Goal: Information Seeking & Learning: Understand process/instructions

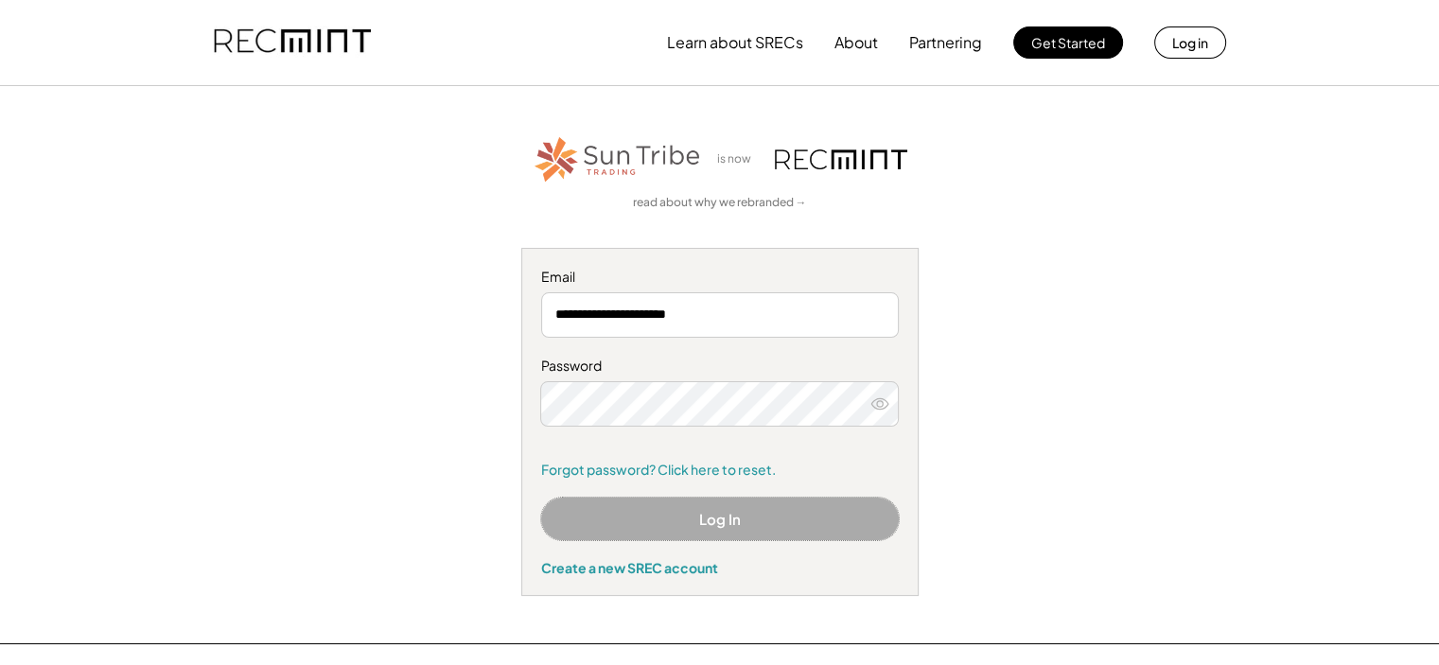
click at [708, 523] on button "Log In" at bounding box center [720, 519] width 358 height 43
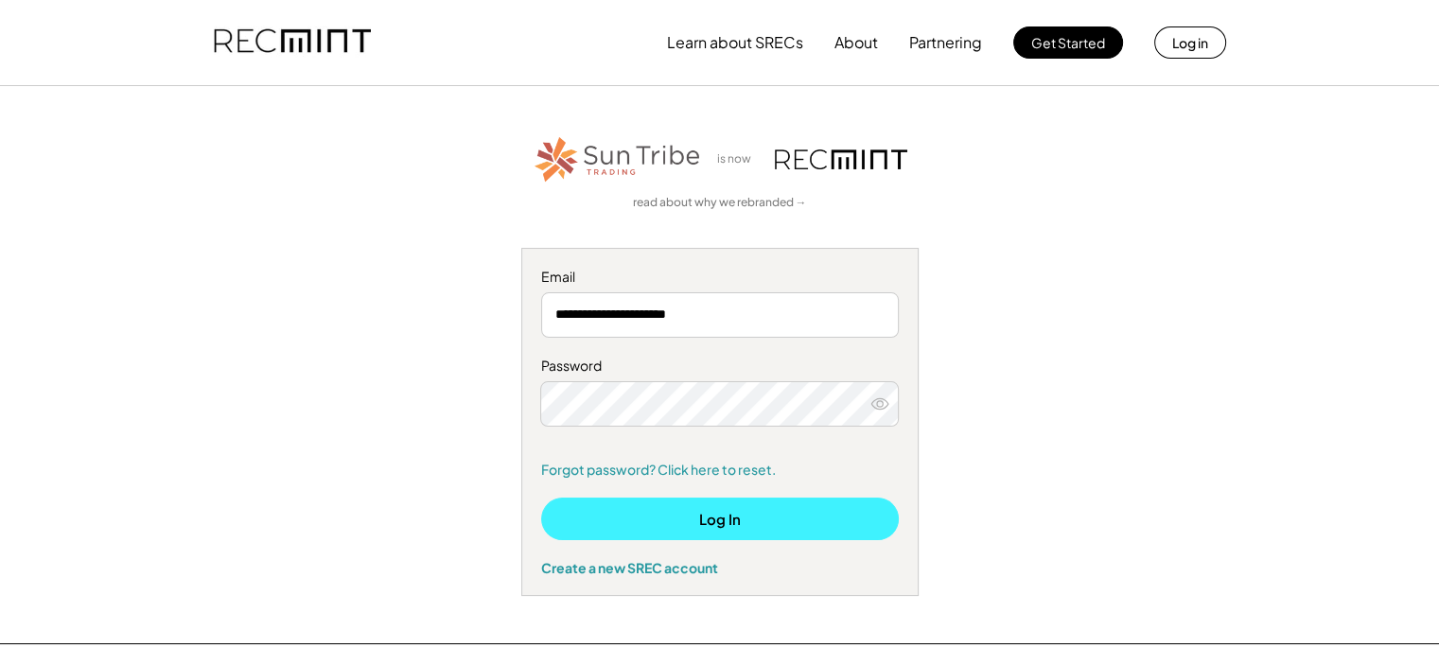
click at [730, 529] on button "Log In" at bounding box center [720, 519] width 358 height 43
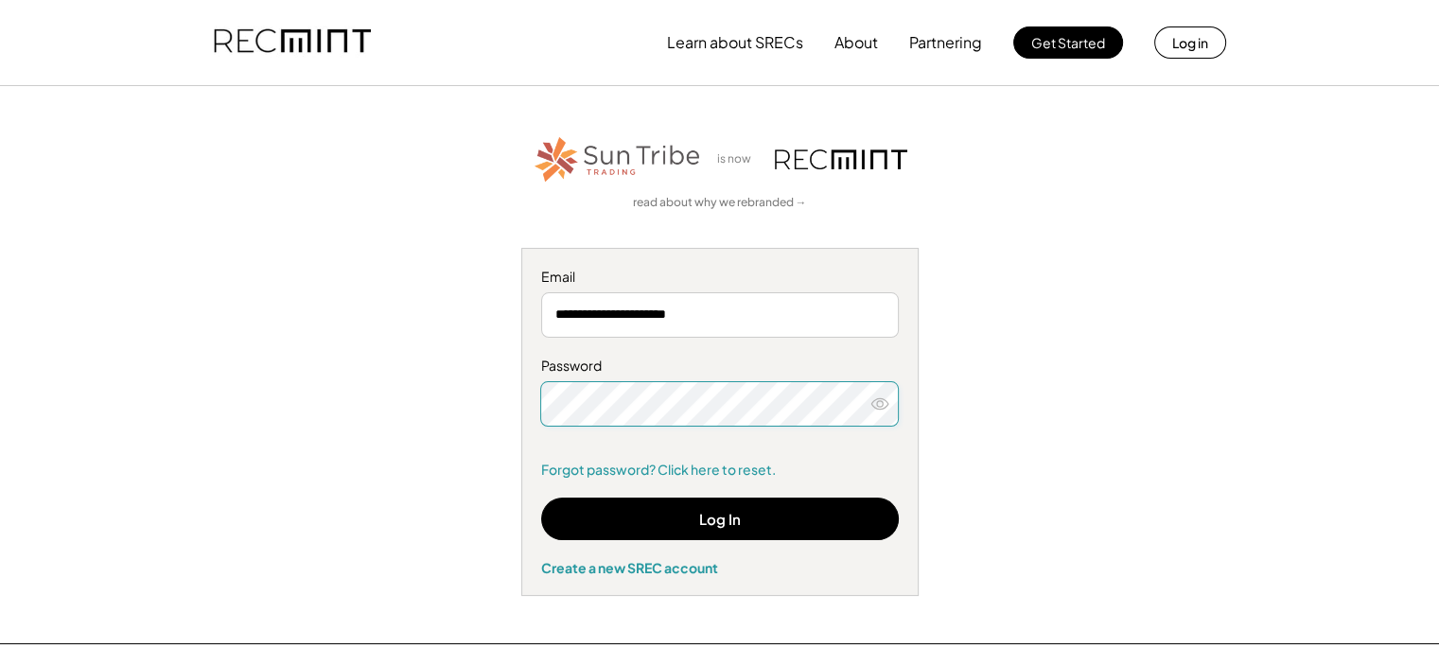
click at [879, 400] on use at bounding box center [880, 403] width 17 height 10
click at [879, 400] on icon at bounding box center [880, 404] width 19 height 19
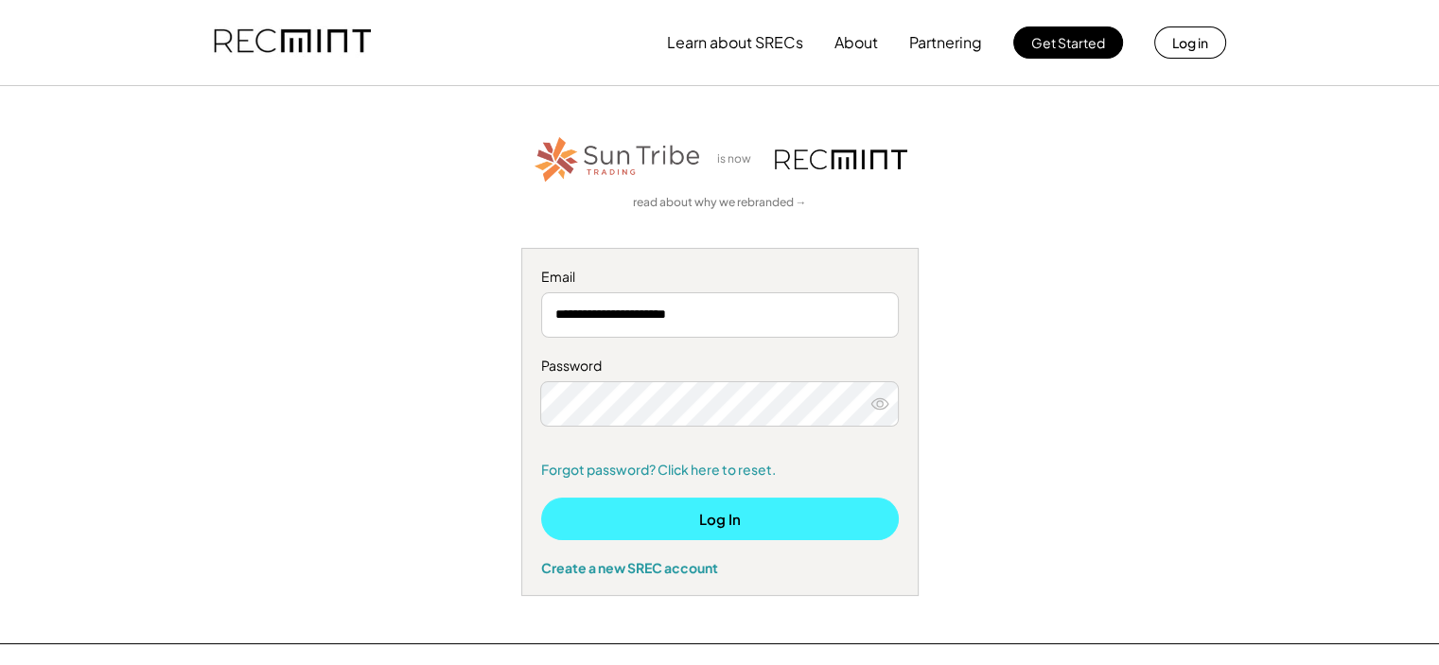
click at [765, 514] on button "Log In" at bounding box center [720, 519] width 358 height 43
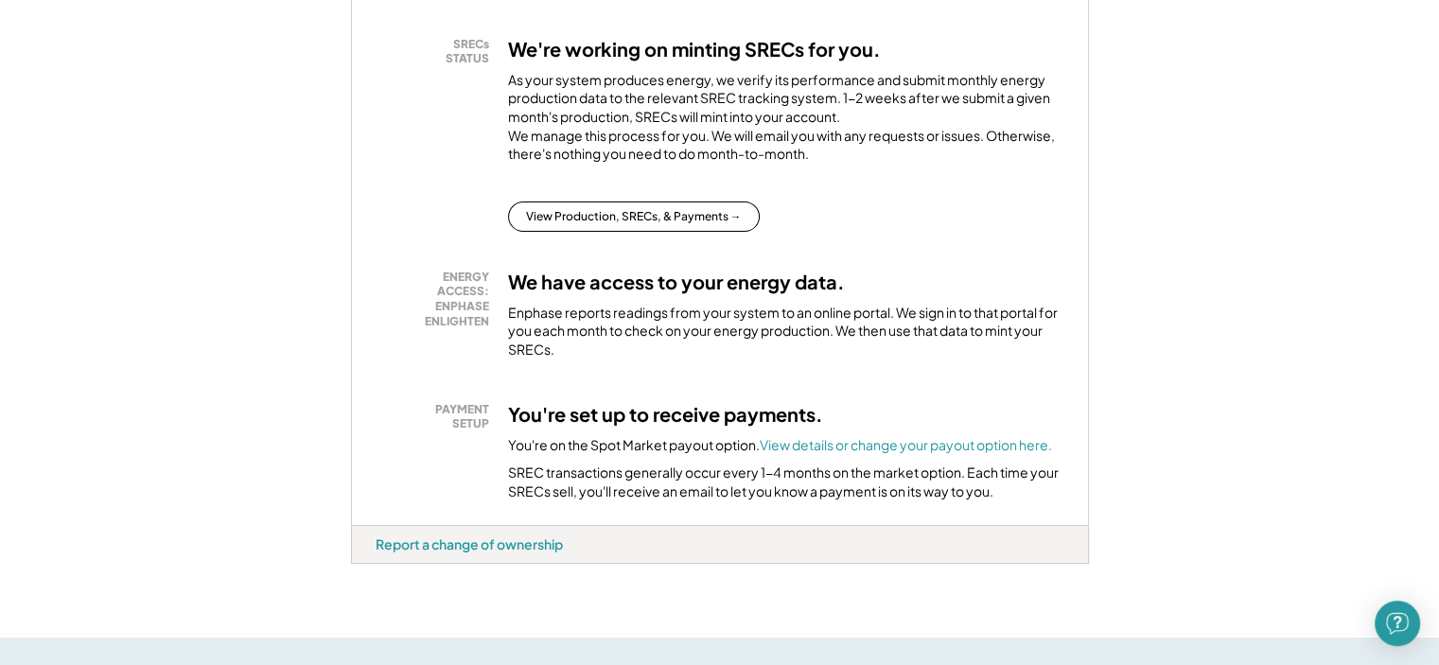
scroll to position [189, 0]
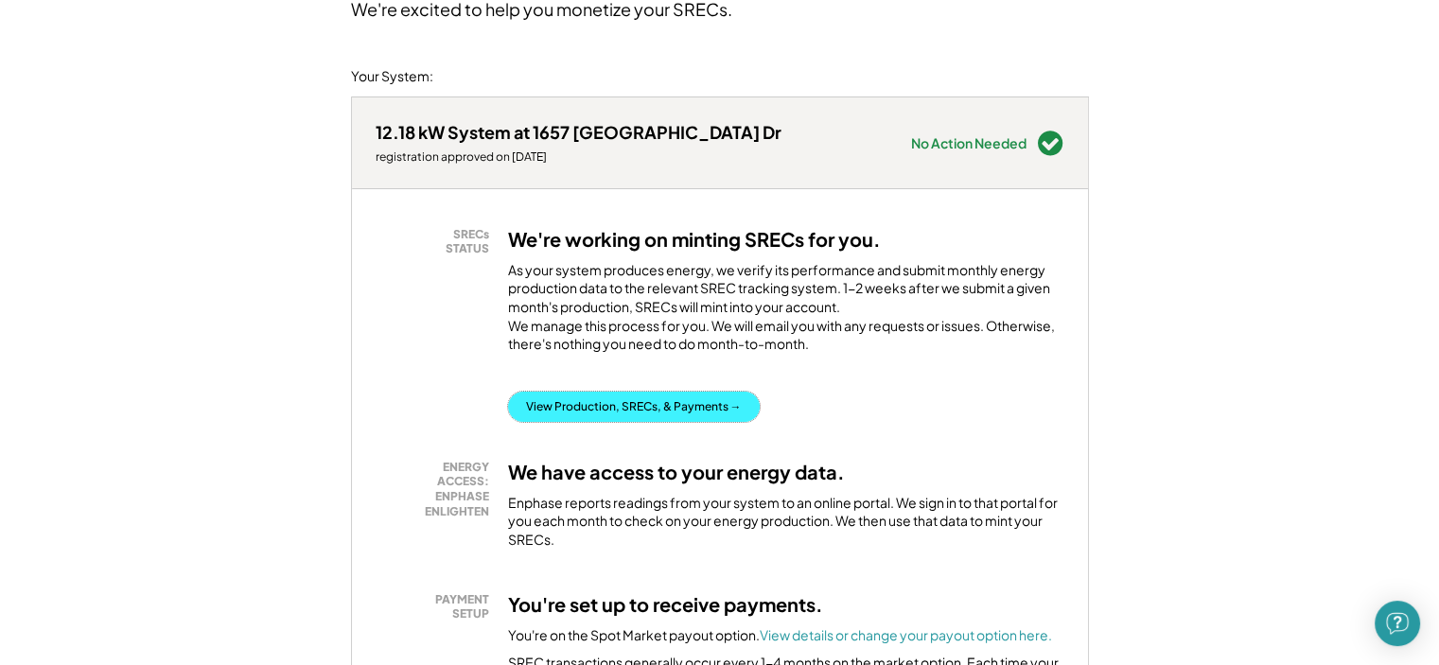
click at [680, 419] on button "View Production, SRECs, & Payments →" at bounding box center [634, 407] width 252 height 30
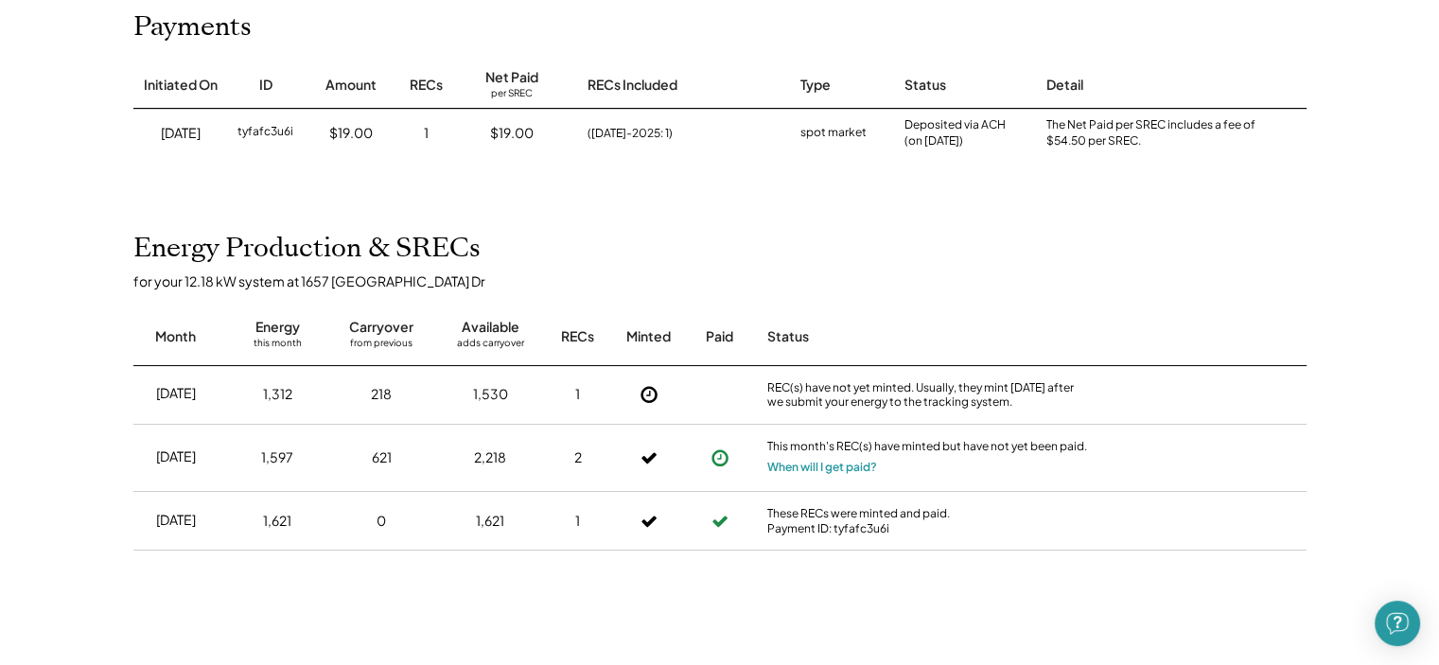
scroll to position [284, 0]
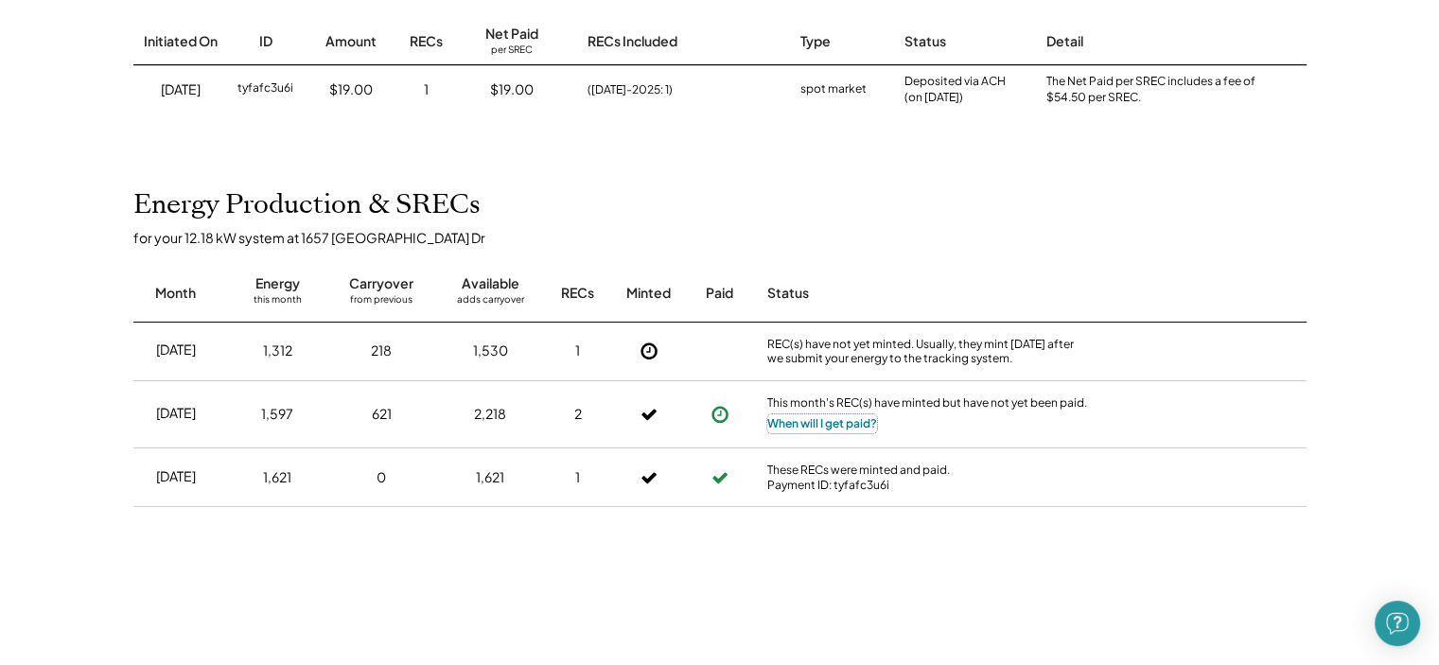
click at [829, 429] on button "When will I get paid?" at bounding box center [823, 424] width 110 height 19
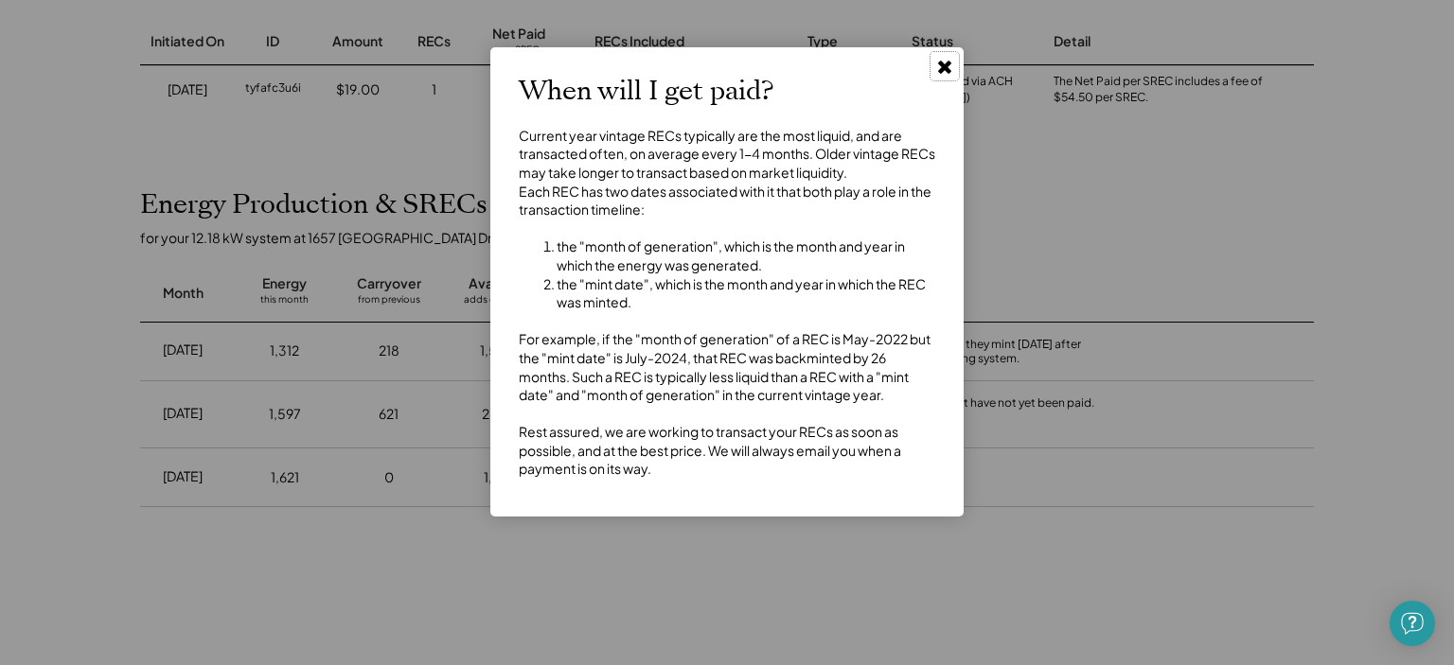
click at [942, 65] on use at bounding box center [944, 67] width 13 height 13
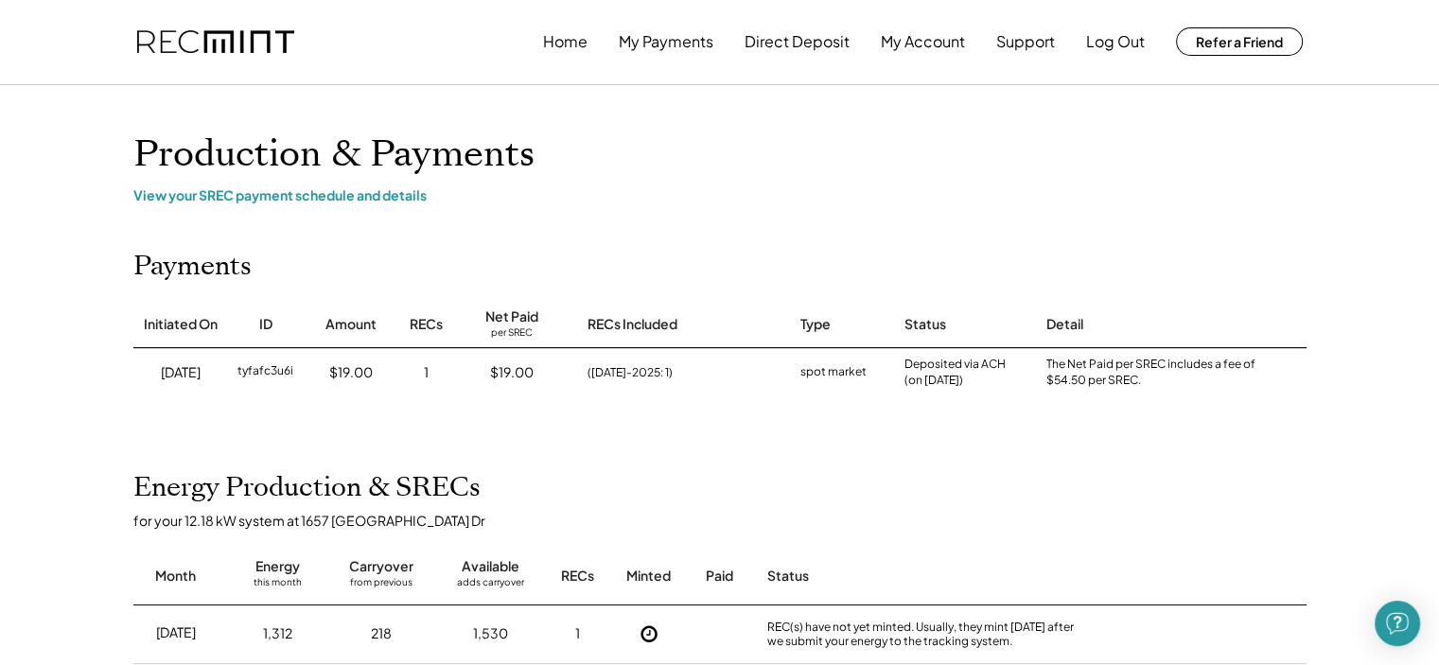
scroll to position [0, 0]
click at [574, 44] on button "Home" at bounding box center [565, 43] width 44 height 38
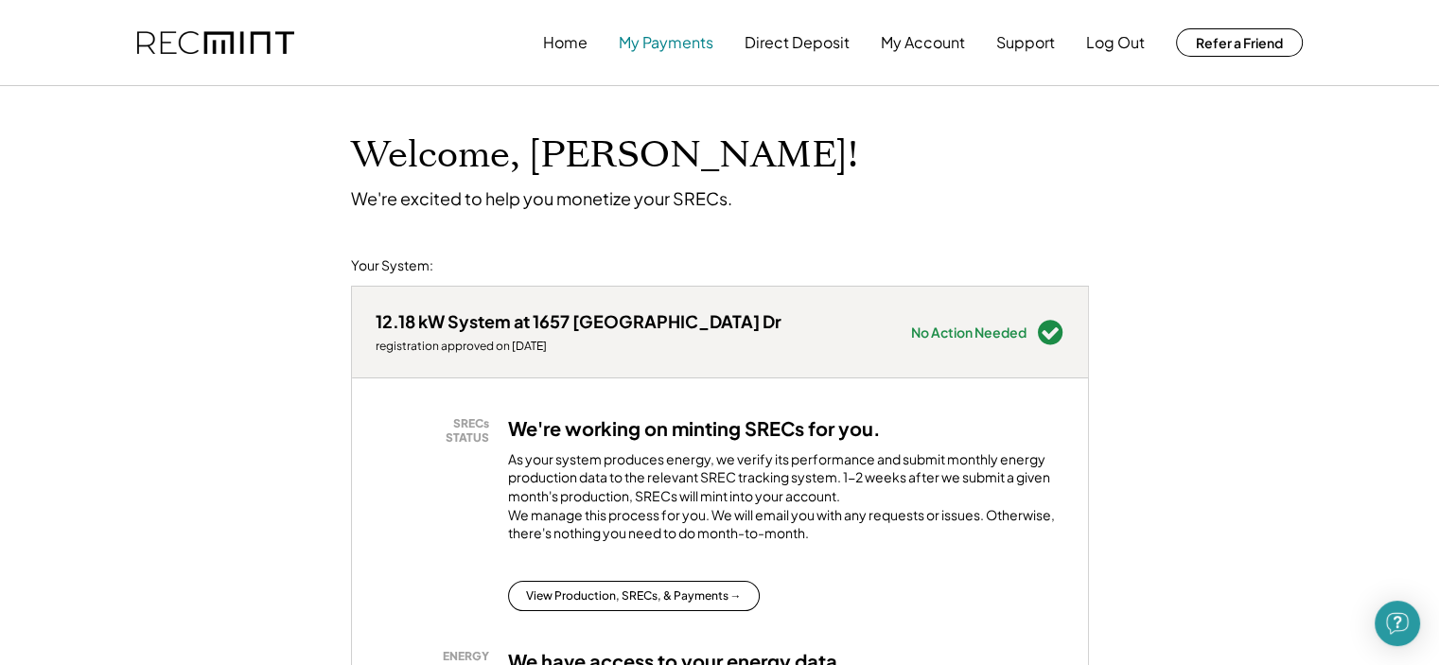
click at [677, 48] on button "My Payments" at bounding box center [666, 43] width 95 height 38
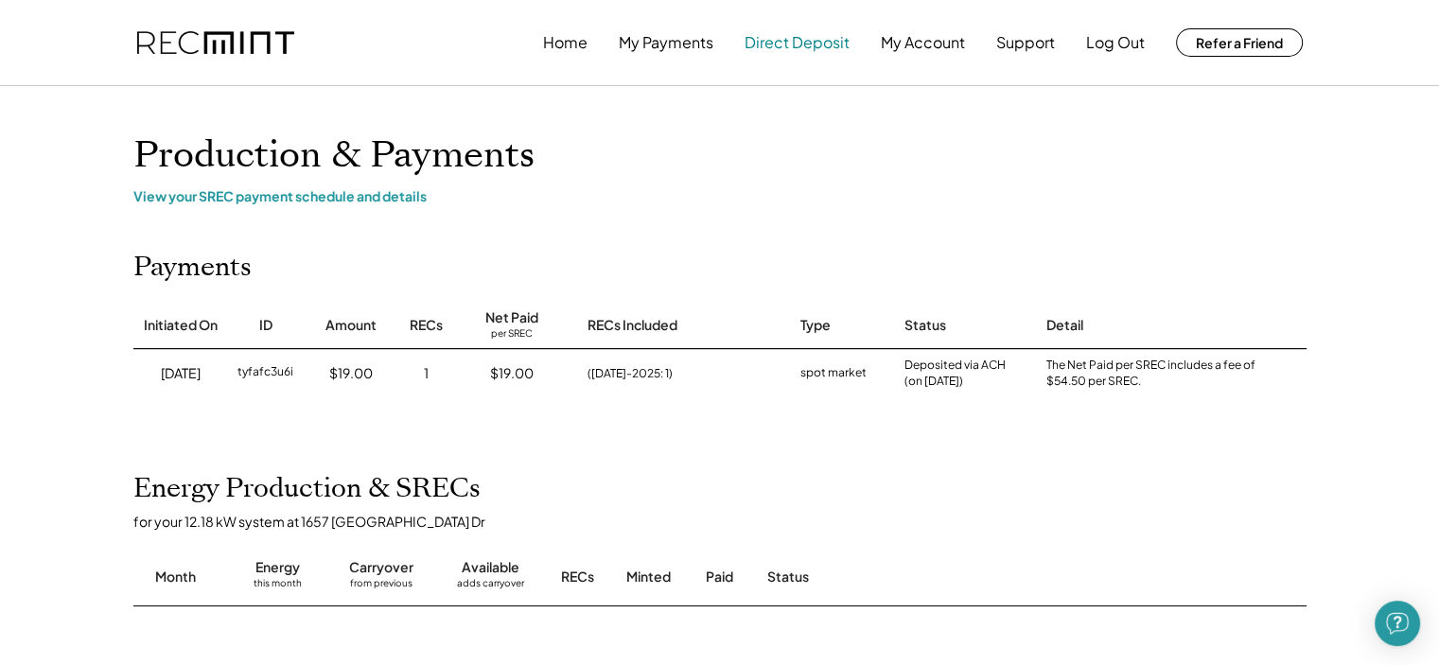
click at [804, 48] on button "Direct Deposit" at bounding box center [797, 43] width 105 height 38
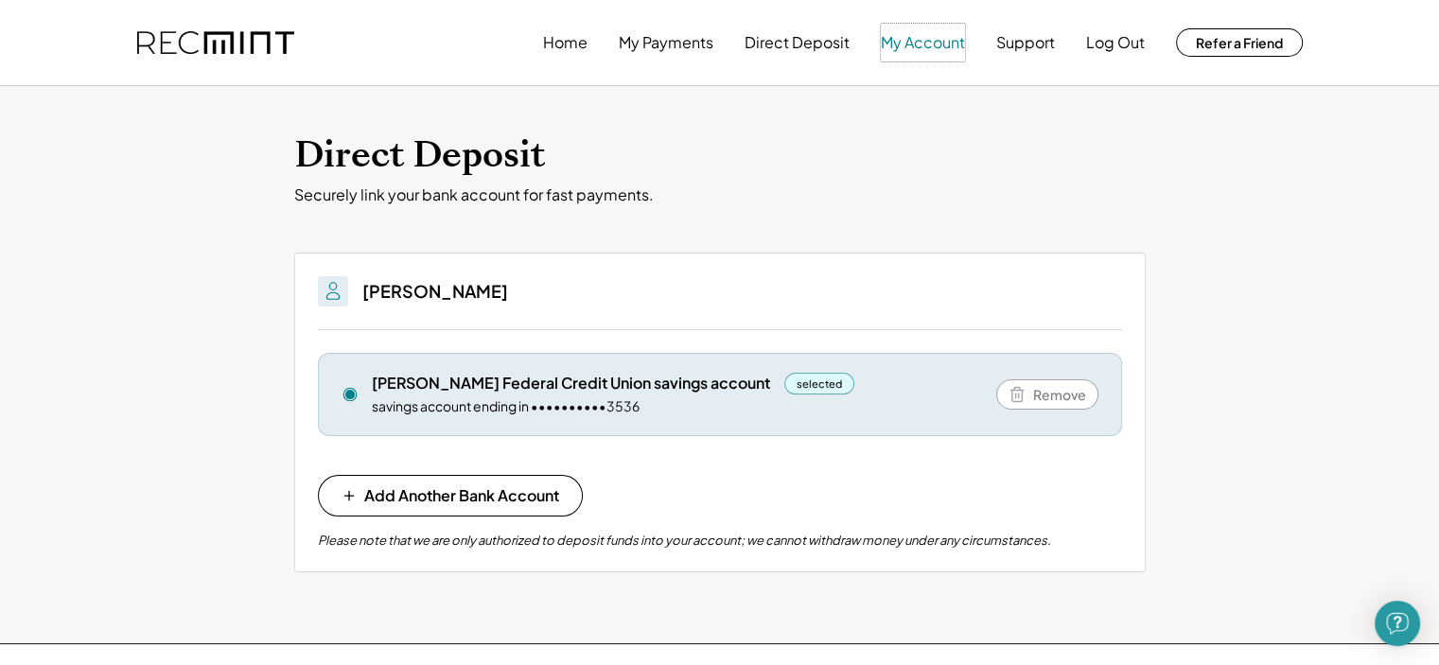
click at [926, 48] on button "My Account" at bounding box center [923, 43] width 84 height 38
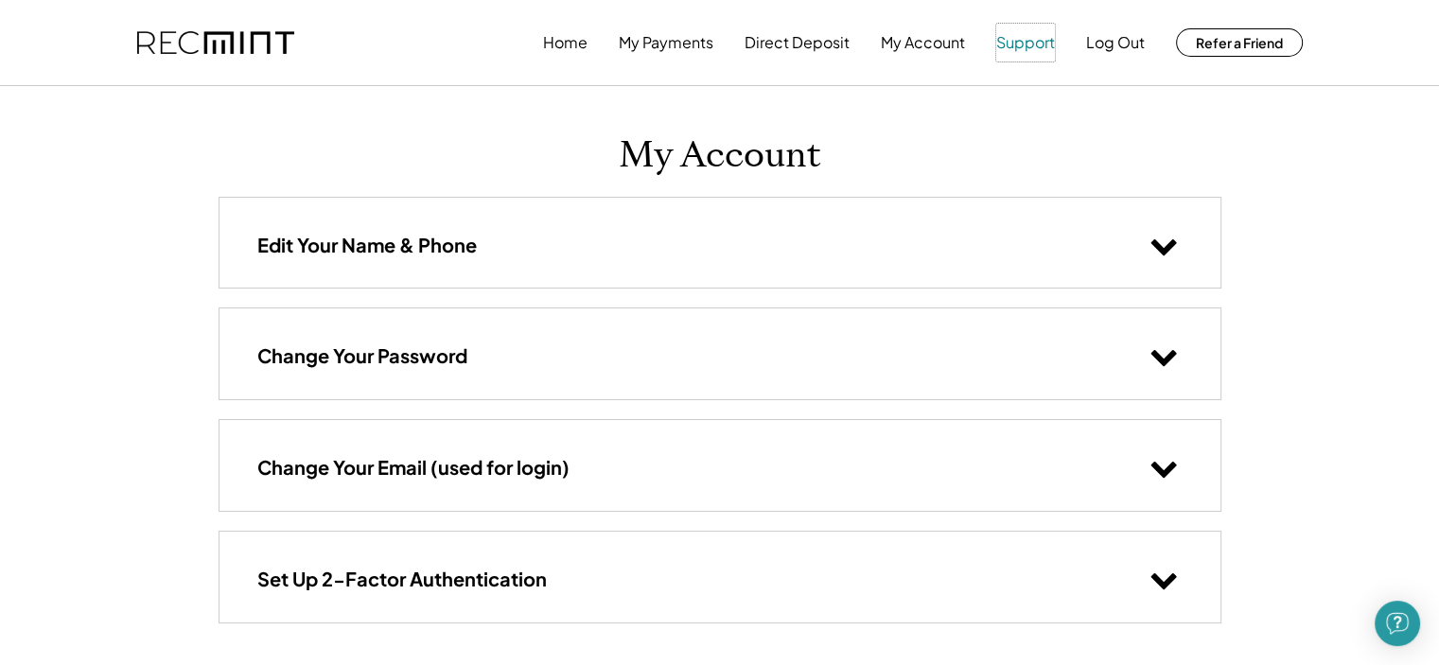
click at [1049, 44] on button "Support" at bounding box center [1026, 43] width 59 height 38
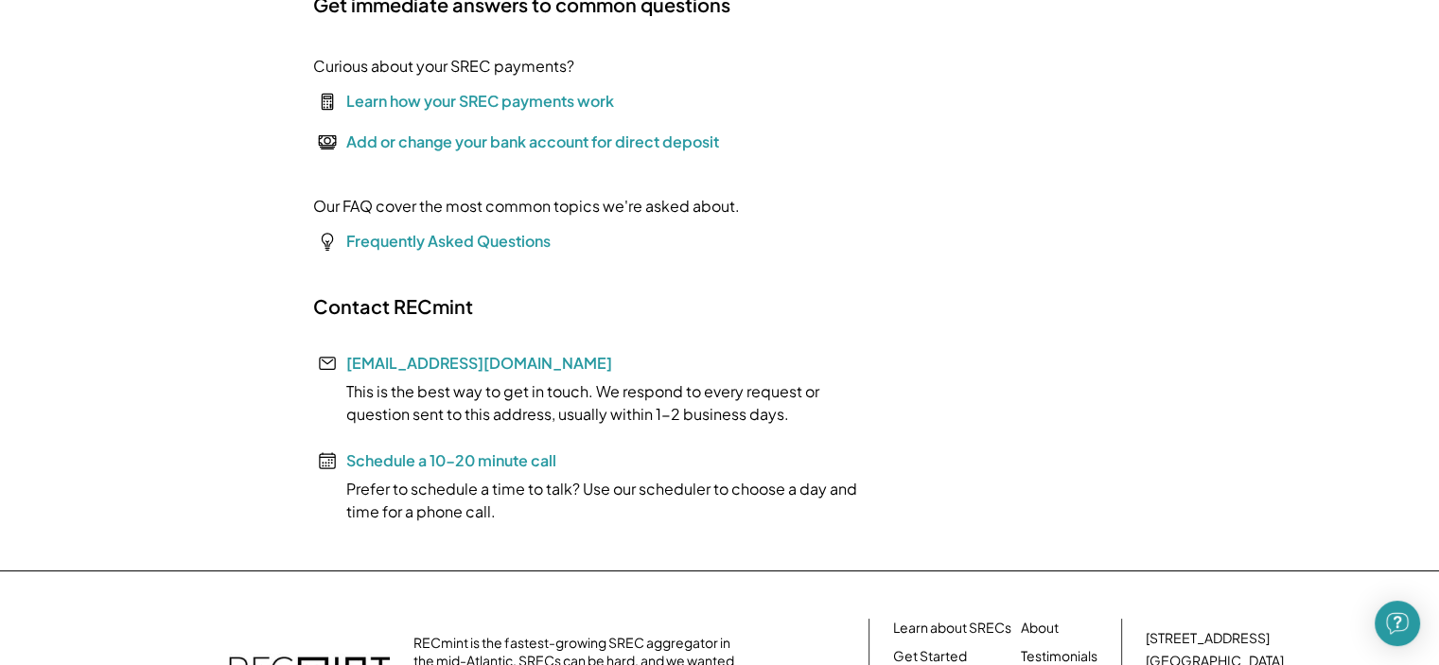
scroll to position [95, 0]
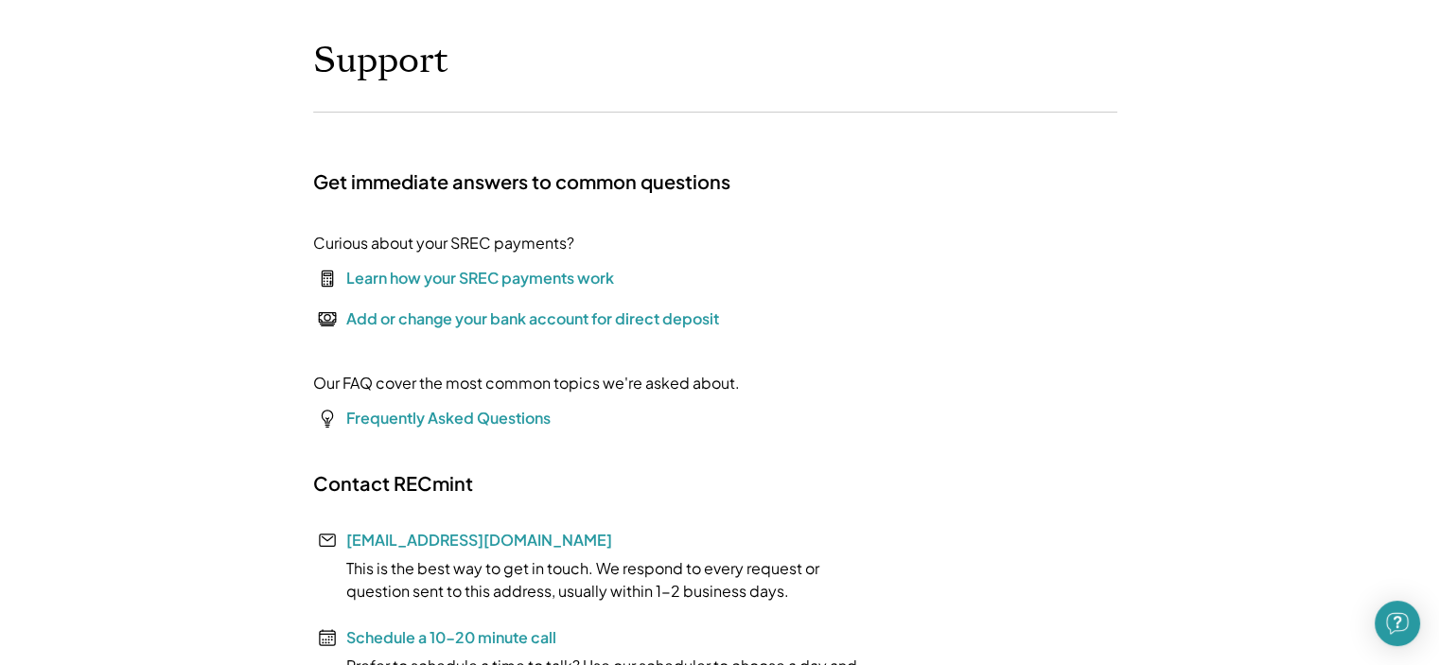
click at [546, 283] on div "Learn how your SREC payments work" at bounding box center [480, 278] width 268 height 23
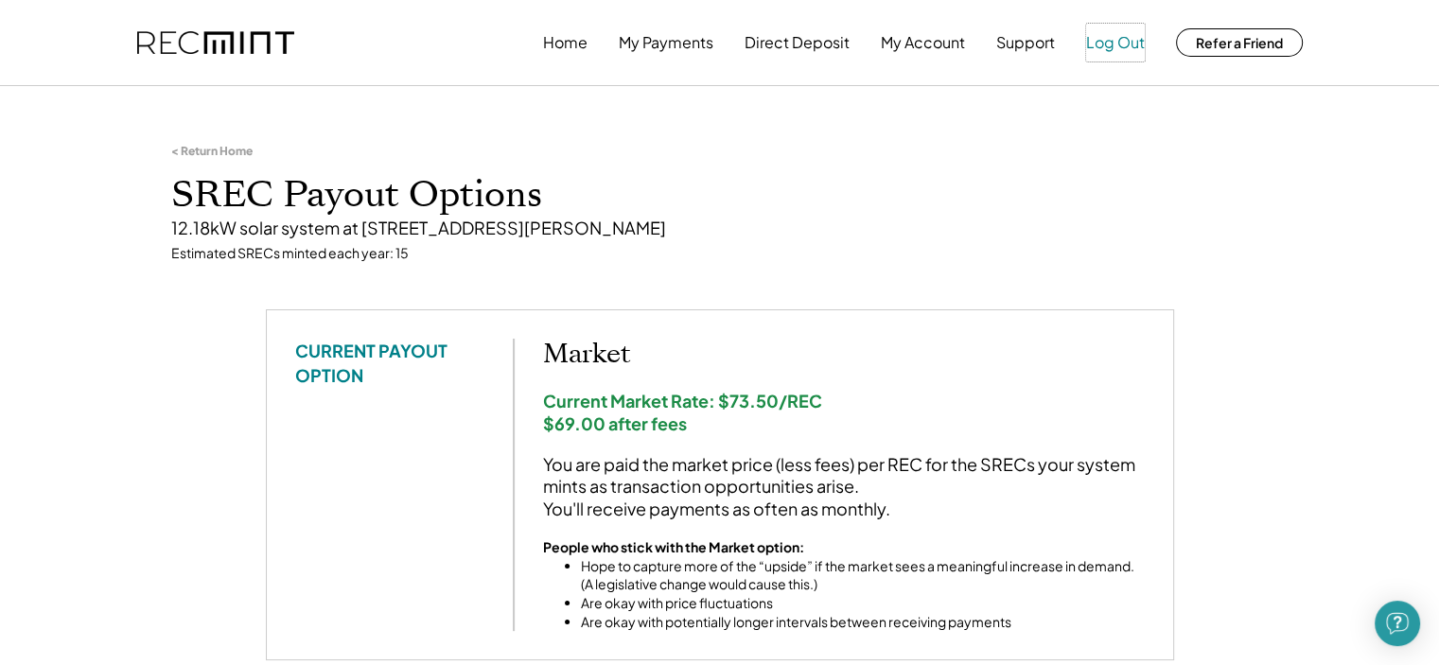
click at [1118, 55] on button "Log Out" at bounding box center [1115, 43] width 59 height 38
